Goal: Information Seeking & Learning: Learn about a topic

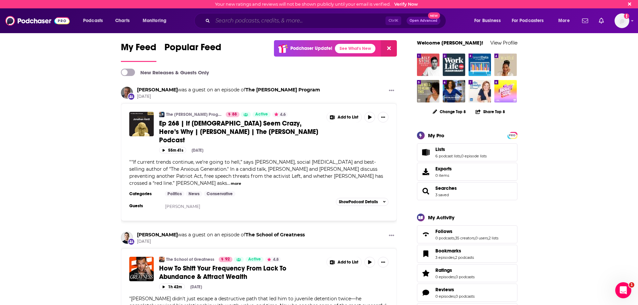
click at [225, 20] on input "Search podcasts, credits, & more..." at bounding box center [299, 20] width 173 height 11
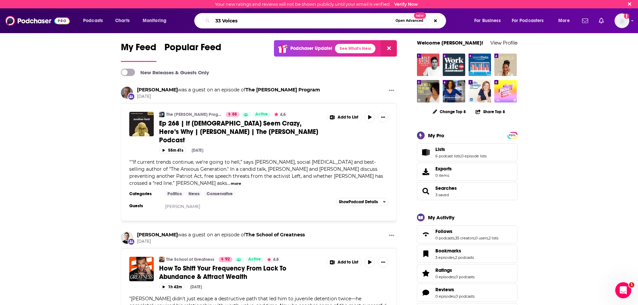
type input "33 Voices"
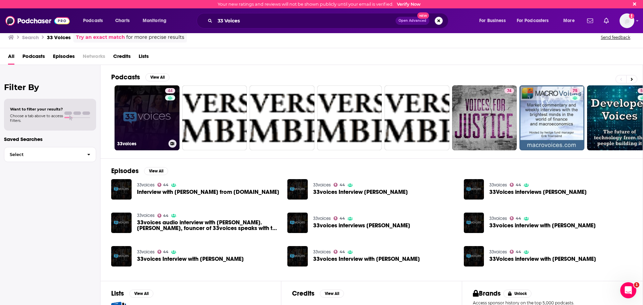
click at [136, 125] on link "44 33voices" at bounding box center [146, 117] width 65 height 65
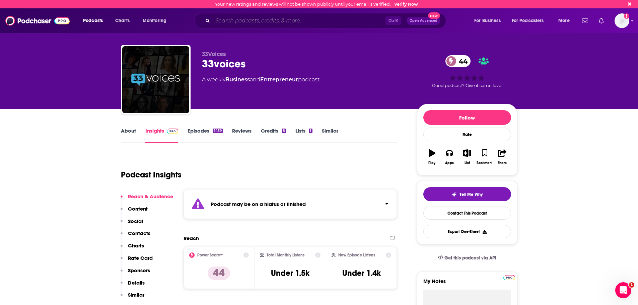
click at [233, 21] on input "Search podcasts, credits, & more..." at bounding box center [299, 20] width 173 height 11
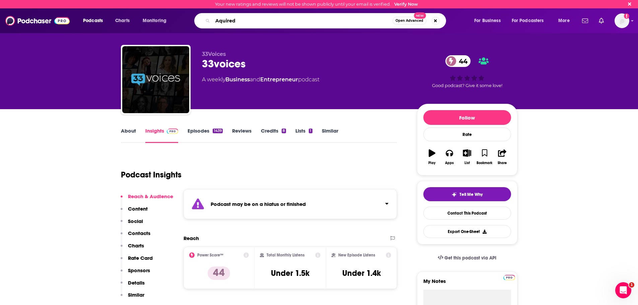
type input "Aquired"
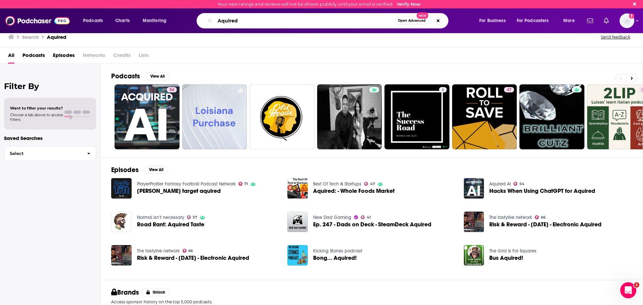
click at [220, 21] on input "Aquired" at bounding box center [305, 20] width 180 height 11
type input "Acquired"
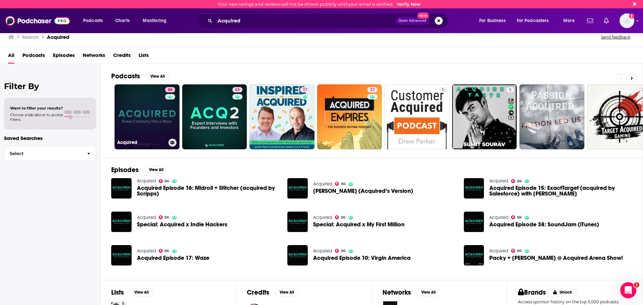
click at [147, 123] on link "86 Acquired" at bounding box center [146, 116] width 65 height 65
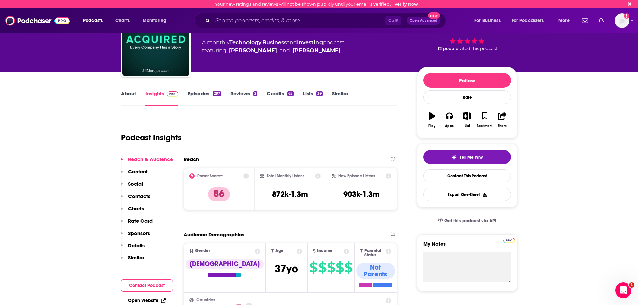
scroll to position [33, 0]
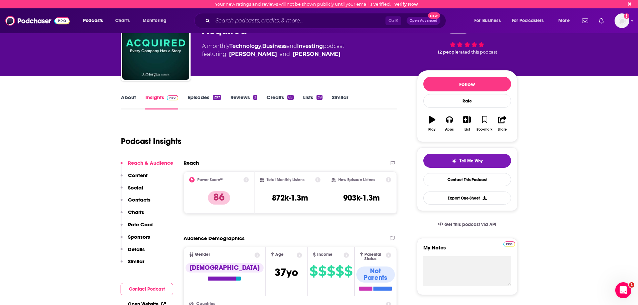
click at [128, 99] on link "About" at bounding box center [128, 101] width 15 height 15
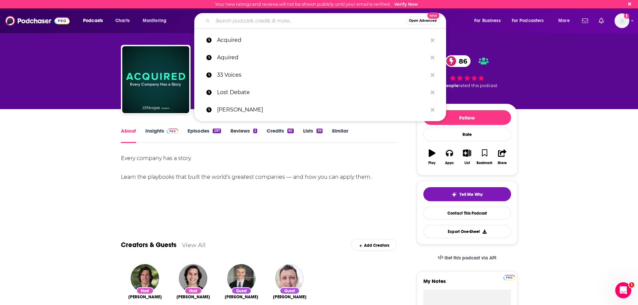
click at [227, 22] on input "Search podcasts, credits, & more..." at bounding box center [309, 20] width 193 height 11
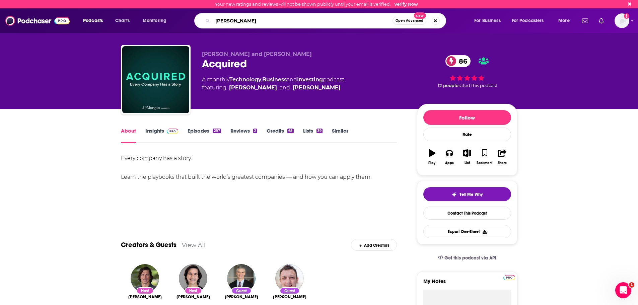
type input "[PERSON_NAME]"
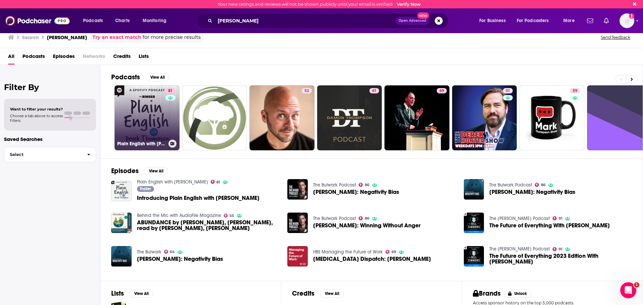
click at [134, 113] on link "81 Plain English with [PERSON_NAME]" at bounding box center [146, 117] width 65 height 65
